Goal: Find specific fact

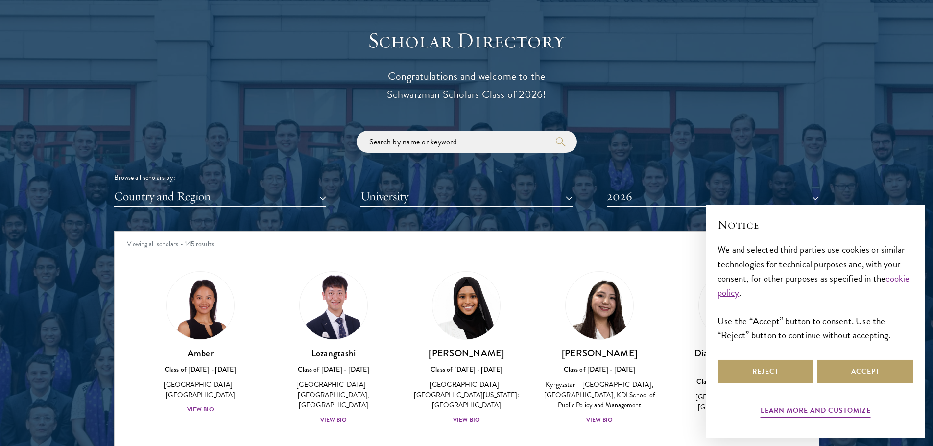
scroll to position [1274, 0]
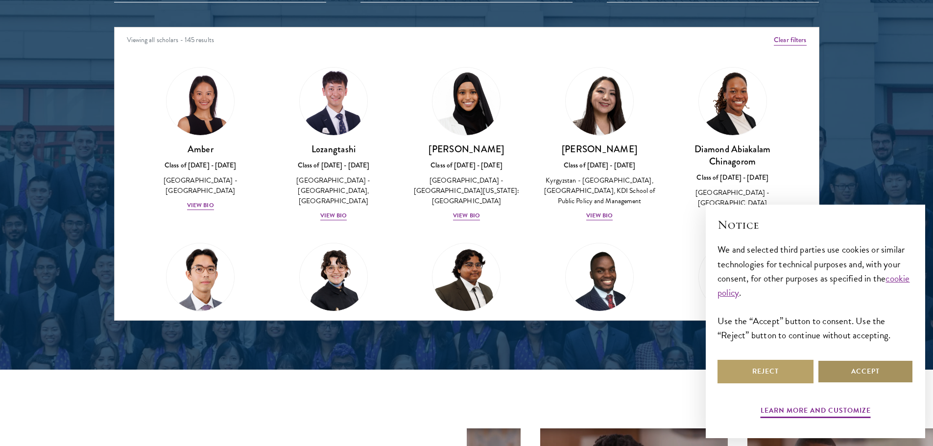
click at [852, 373] on button "Accept" at bounding box center [866, 372] width 96 height 24
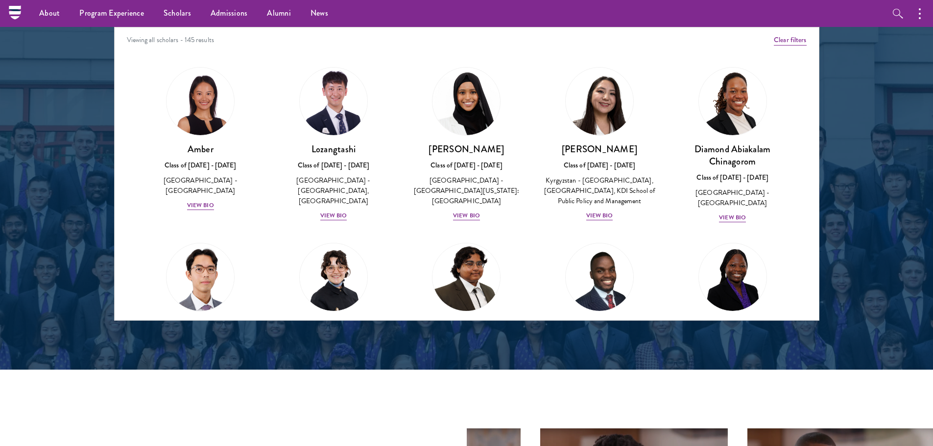
scroll to position [980, 0]
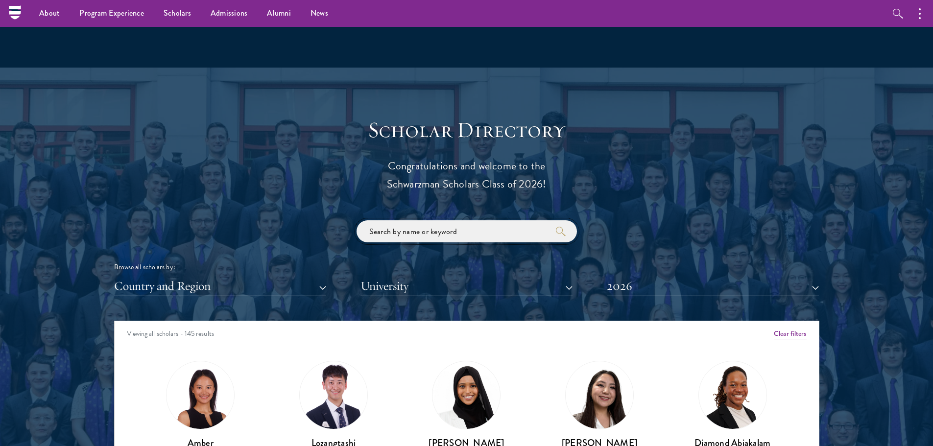
click at [430, 231] on input "search" at bounding box center [467, 231] width 220 height 22
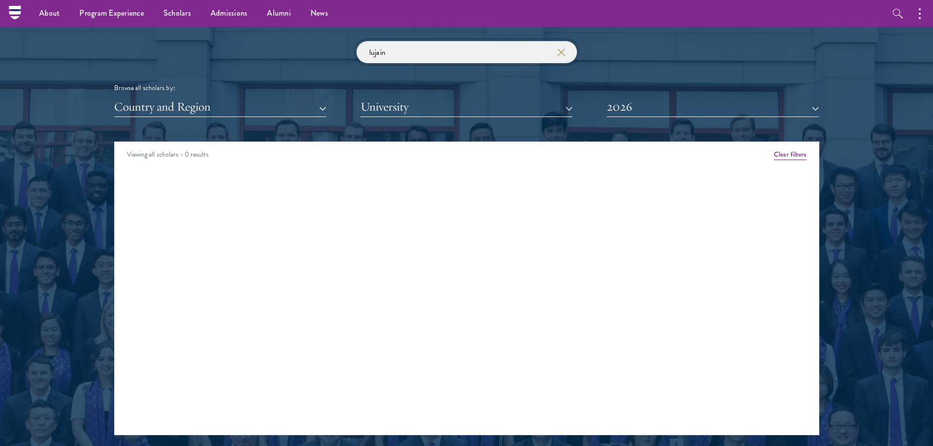
scroll to position [1078, 0]
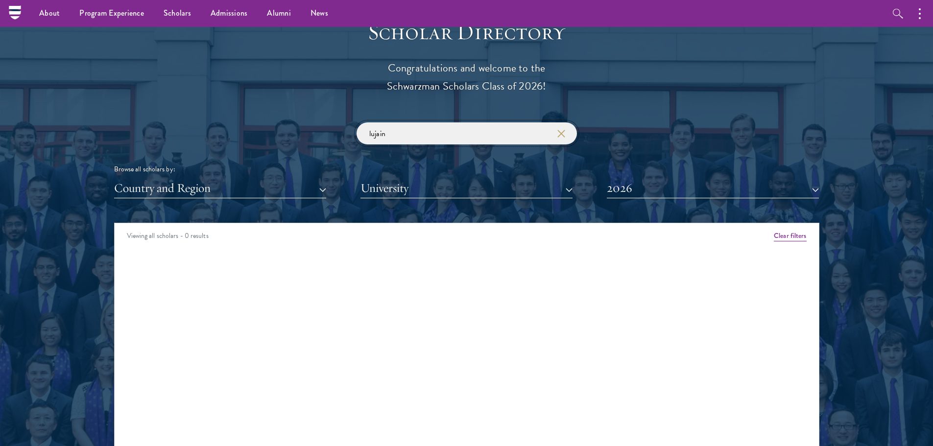
type input "lujain"
click at [306, 186] on button "Country and Region" at bounding box center [220, 188] width 212 height 20
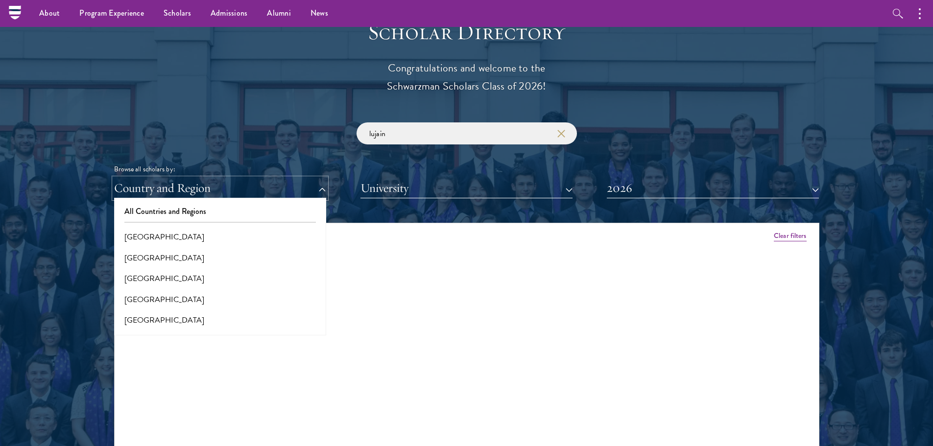
click at [306, 186] on button "Country and Region" at bounding box center [220, 188] width 212 height 20
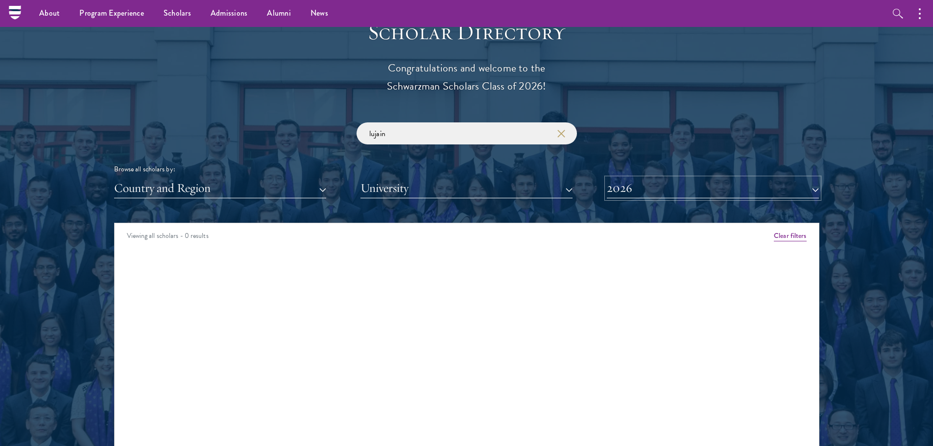
click at [677, 188] on button "2026" at bounding box center [713, 188] width 212 height 20
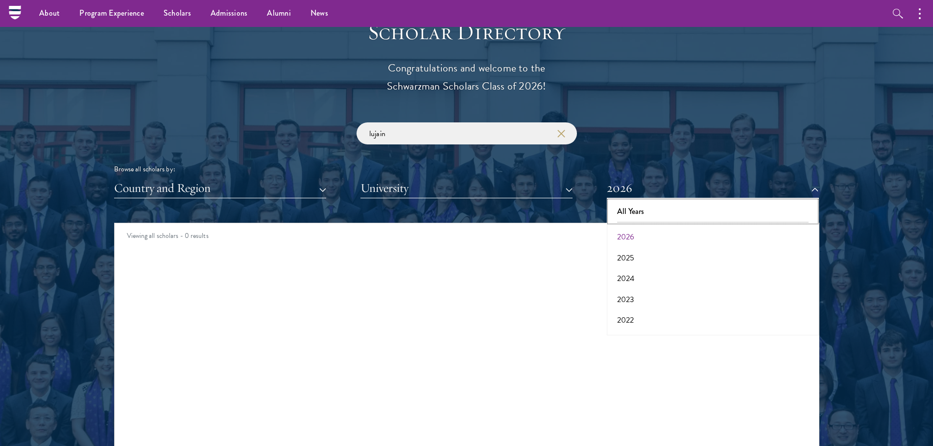
click at [661, 208] on button "All Years" at bounding box center [713, 211] width 206 height 21
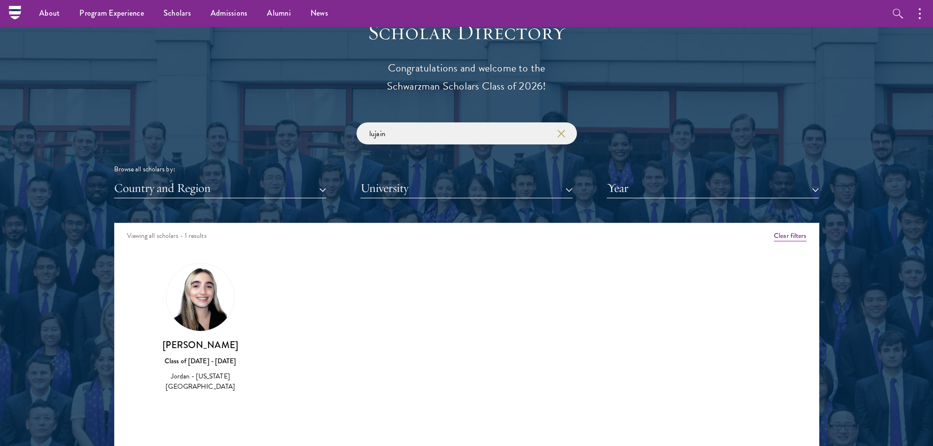
click at [189, 347] on h3 "[PERSON_NAME]" at bounding box center [201, 345] width 114 height 12
click at [196, 311] on img at bounding box center [201, 298] width 68 height 68
click at [179, 381] on div "Jordan - [US_STATE][GEOGRAPHIC_DATA]" at bounding box center [201, 381] width 114 height 21
click at [199, 371] on div "[PERSON_NAME] Class of [DATE] - [DATE] [GEOGRAPHIC_DATA] - [US_STATE][GEOGRAPHI…" at bounding box center [201, 366] width 114 height 54
click at [211, 351] on h3 "[PERSON_NAME]" at bounding box center [201, 345] width 114 height 12
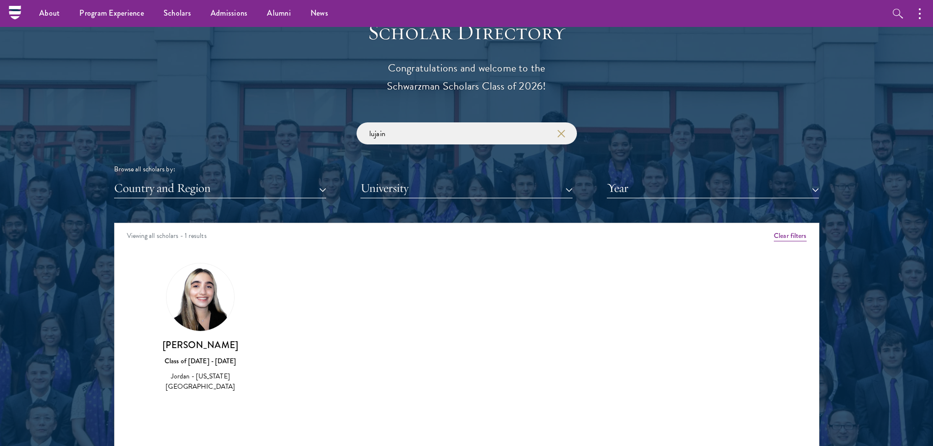
click at [203, 346] on h3 "[PERSON_NAME]" at bounding box center [201, 345] width 114 height 12
